Goal: Register for event/course

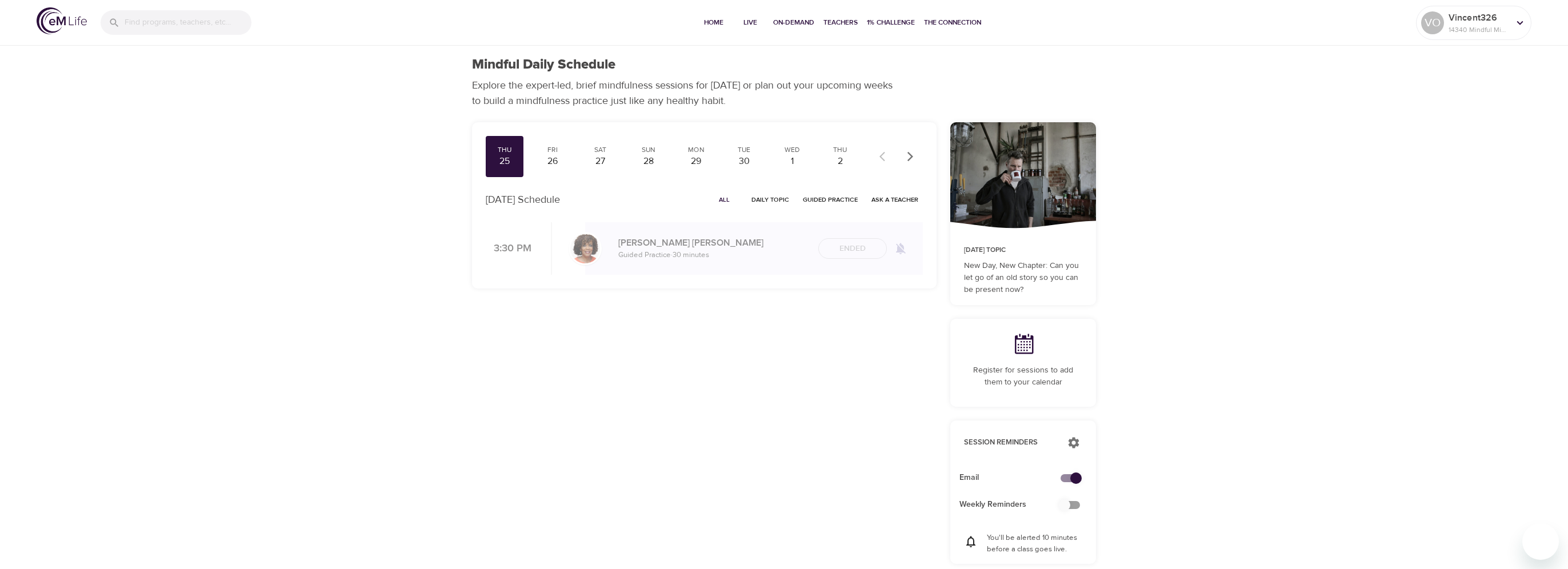
checkbox input "true"
click at [1495, 29] on p "14340 Mindful Minutes" at bounding box center [1470, 30] width 61 height 10
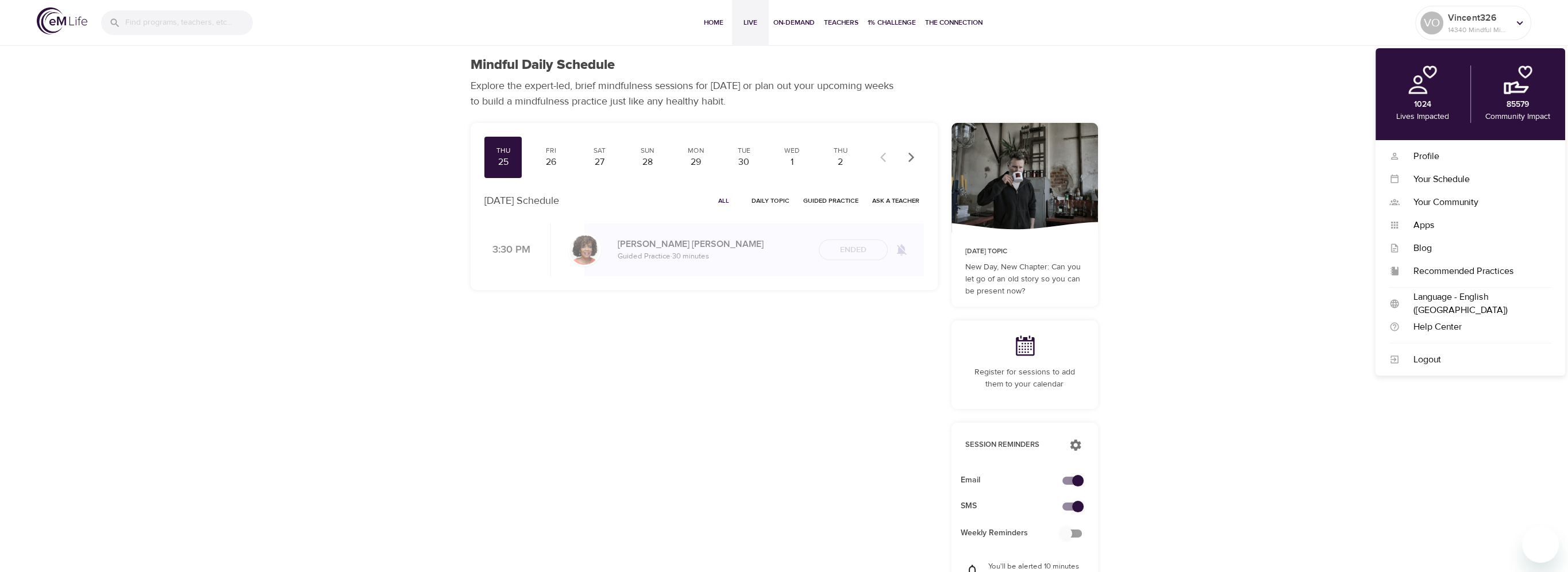
click at [756, 19] on span "Live" at bounding box center [750, 22] width 28 height 12
click at [747, 20] on span "Live" at bounding box center [750, 22] width 28 height 12
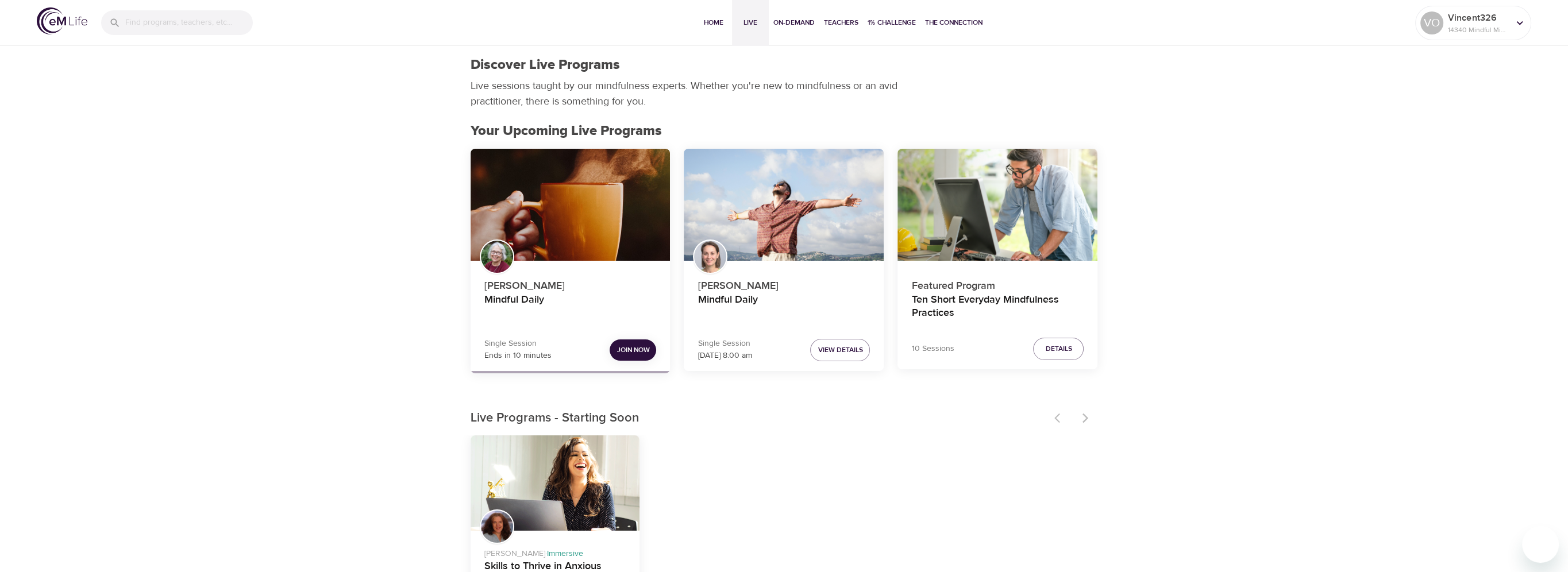
click at [627, 342] on button "Join Now" at bounding box center [633, 350] width 47 height 21
